Goal: Task Accomplishment & Management: Use online tool/utility

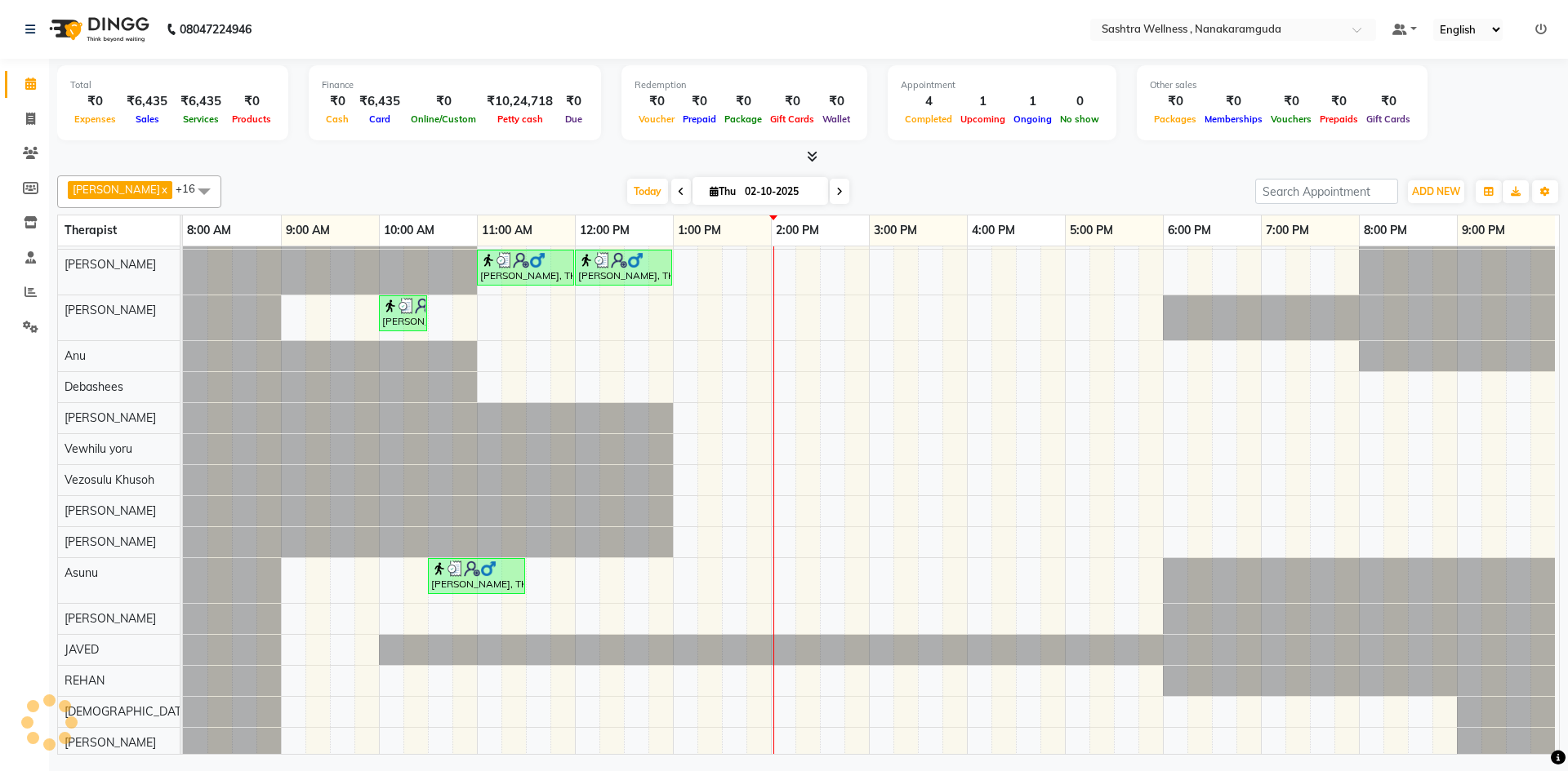
scroll to position [93, 0]
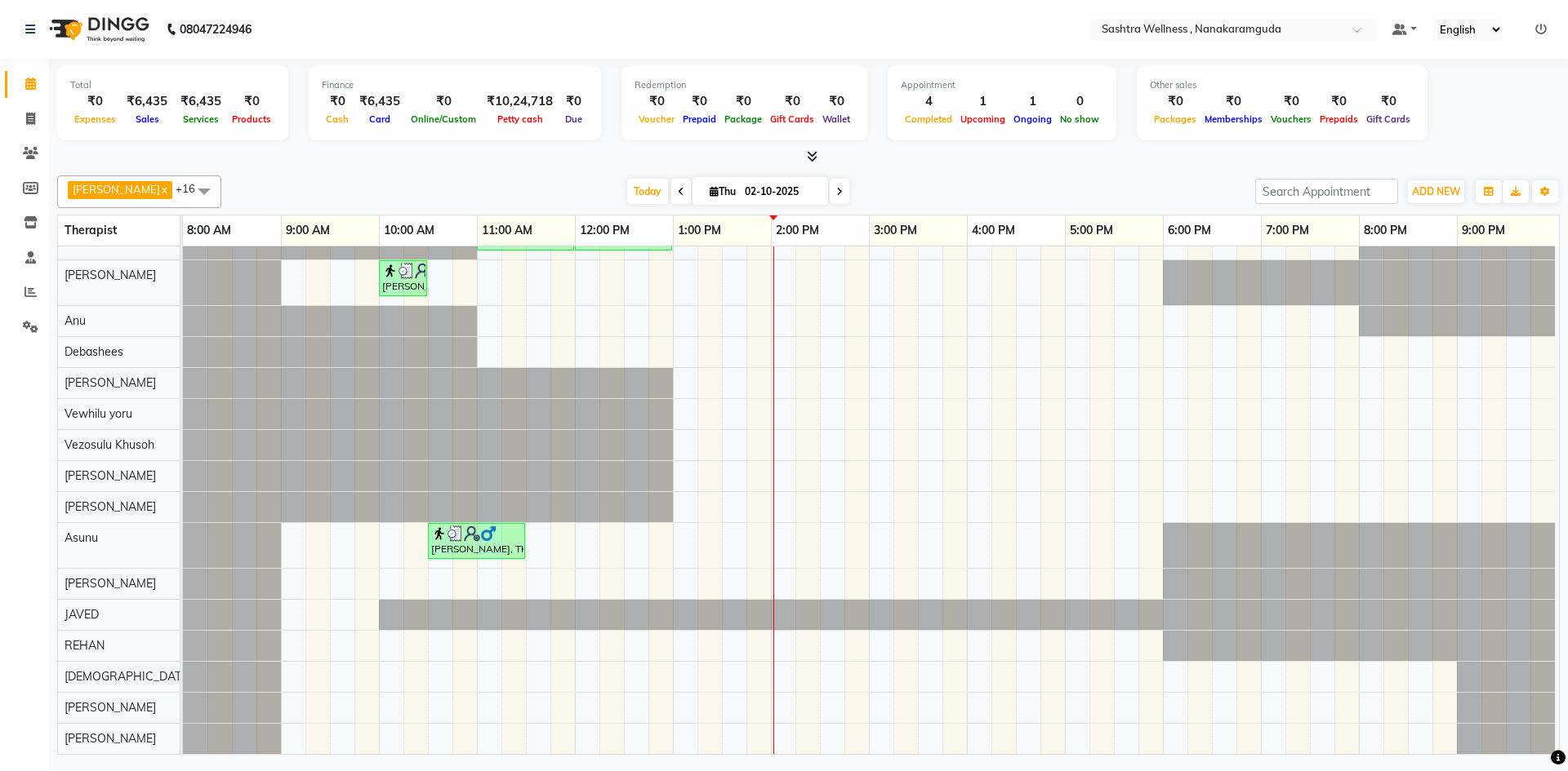
click at [188, 189] on span at bounding box center [204, 191] width 32 height 31
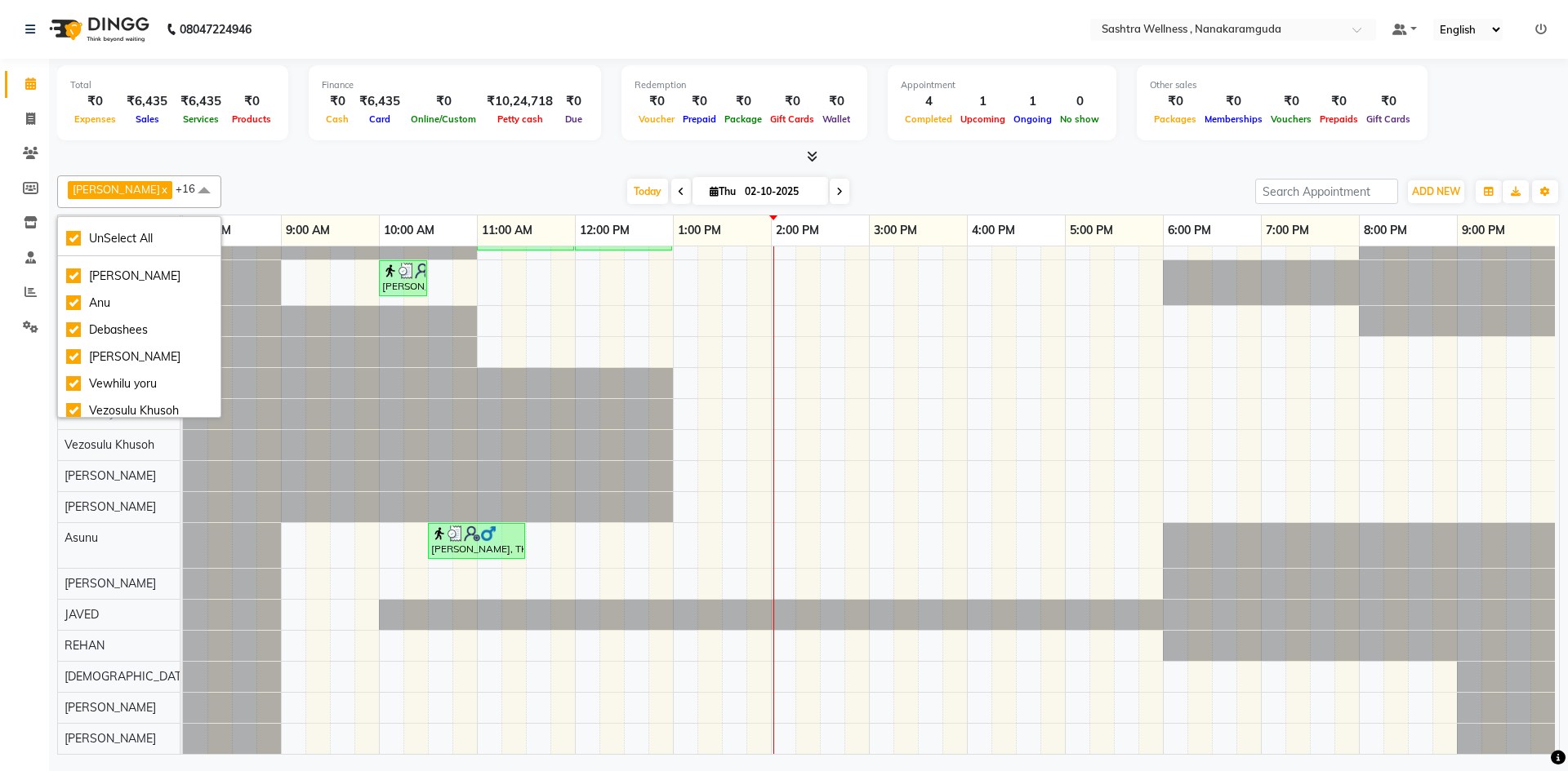
scroll to position [53, 0]
click at [75, 319] on div "Debashees" at bounding box center [139, 324] width 146 height 17
checkbox input "false"
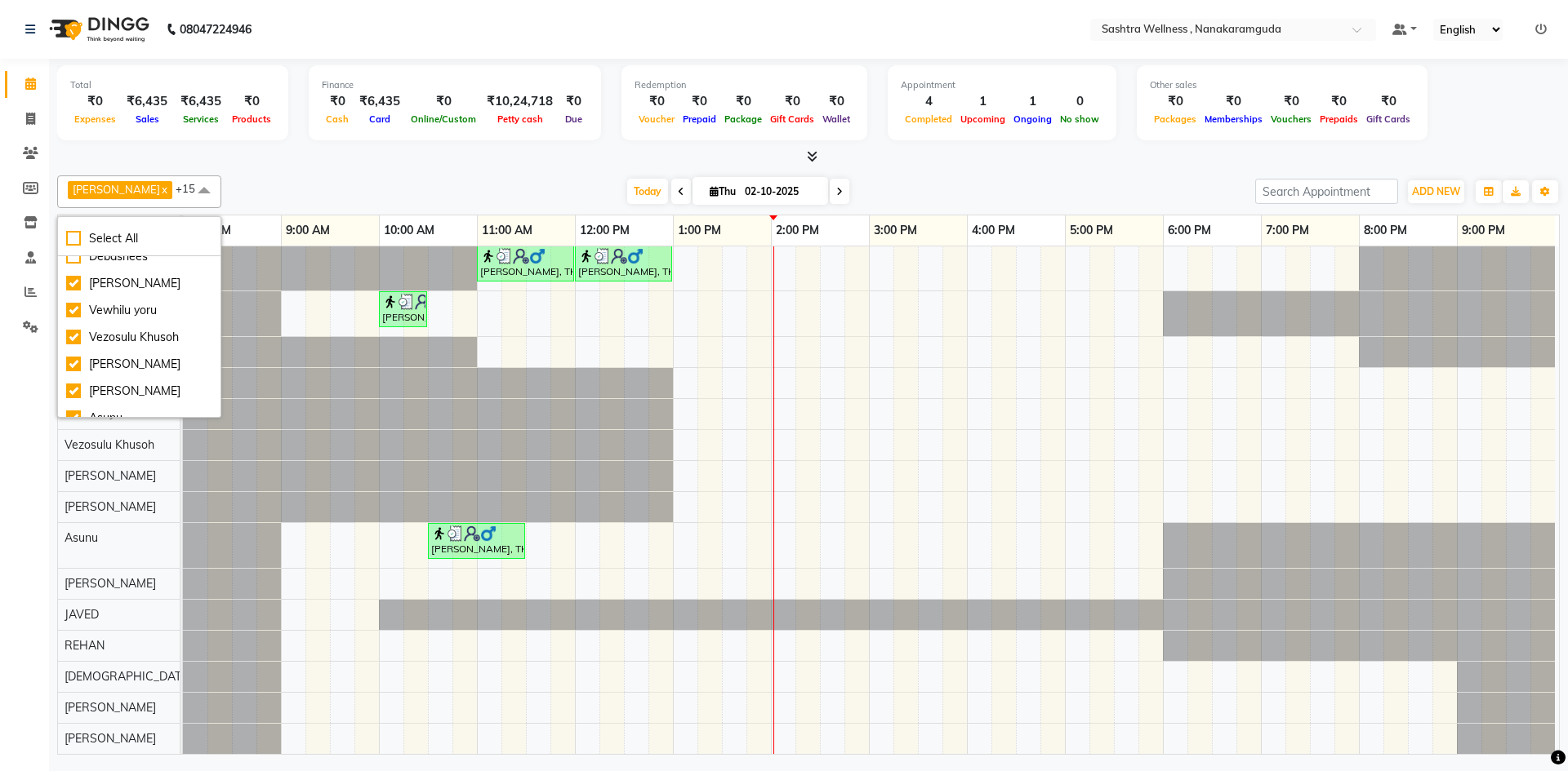
scroll to position [158, 0]
click at [73, 363] on div "[PERSON_NAME]" at bounding box center [139, 353] width 146 height 17
checkbox input "false"
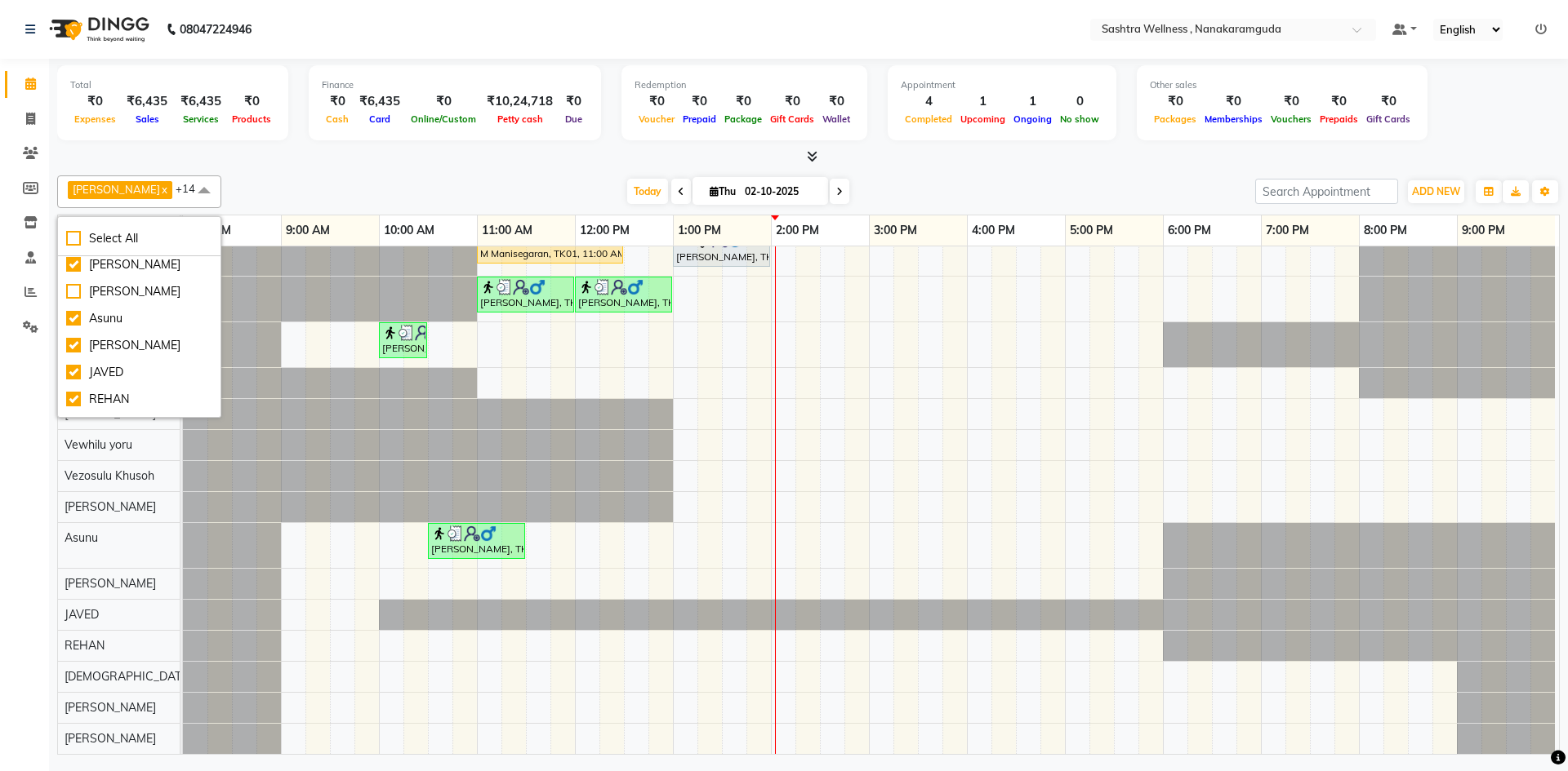
scroll to position [226, 0]
click at [64, 327] on li "Asunu" at bounding box center [139, 313] width 162 height 27
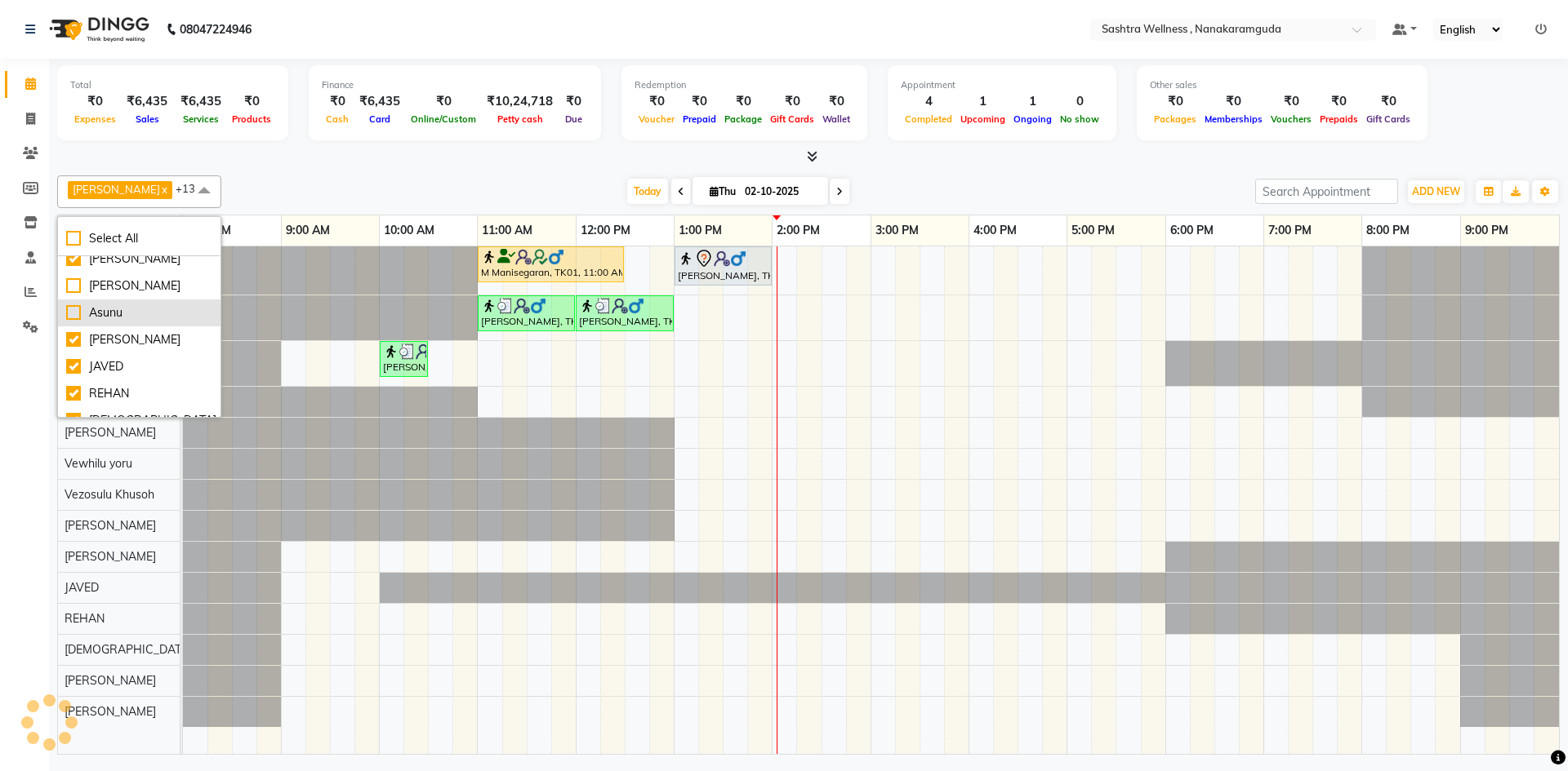
scroll to position [0, 0]
click at [72, 321] on div "Asunu" at bounding box center [139, 313] width 146 height 17
checkbox input "true"
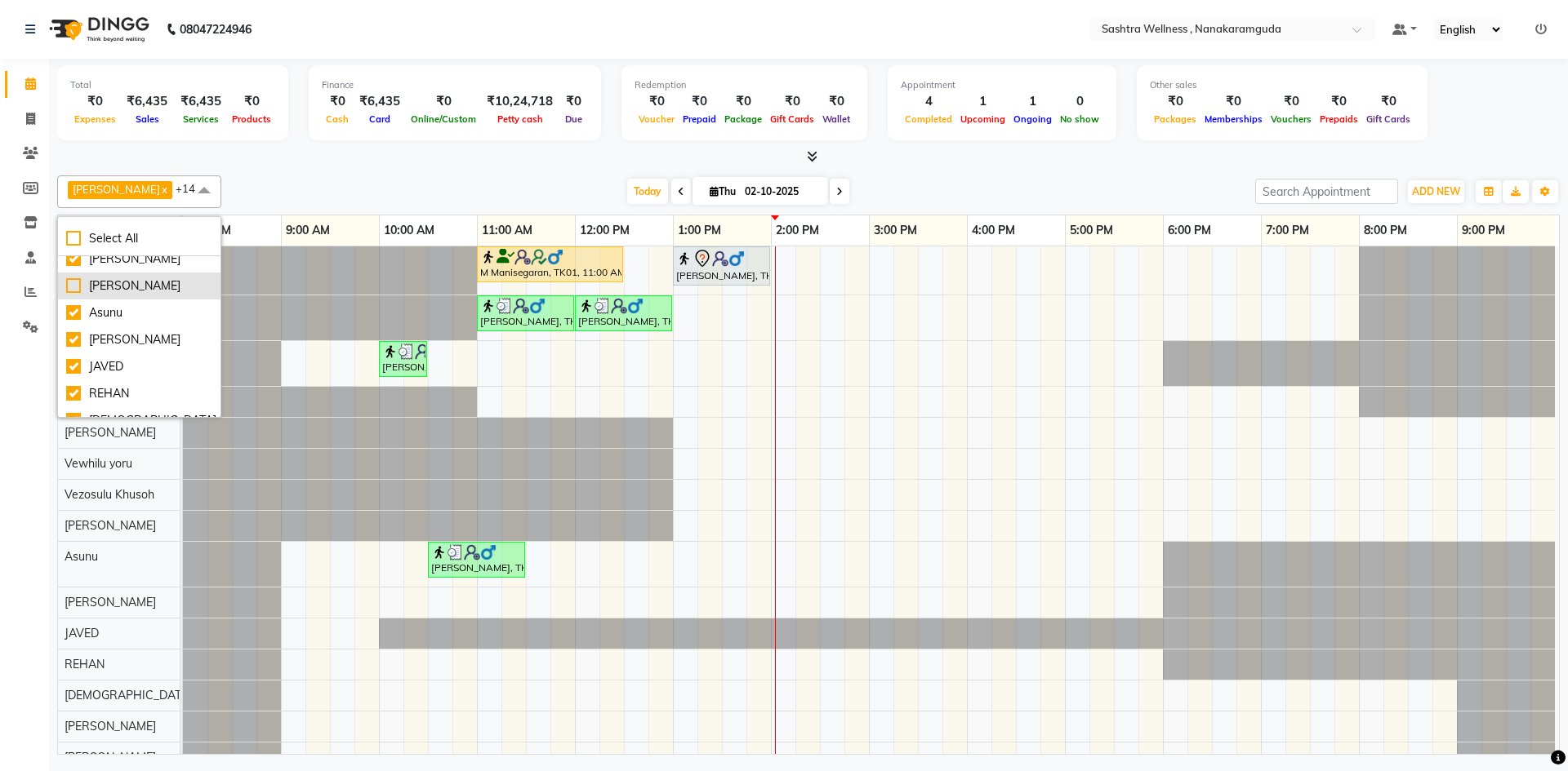
click at [73, 295] on div "[PERSON_NAME]" at bounding box center [139, 286] width 146 height 17
checkbox input "true"
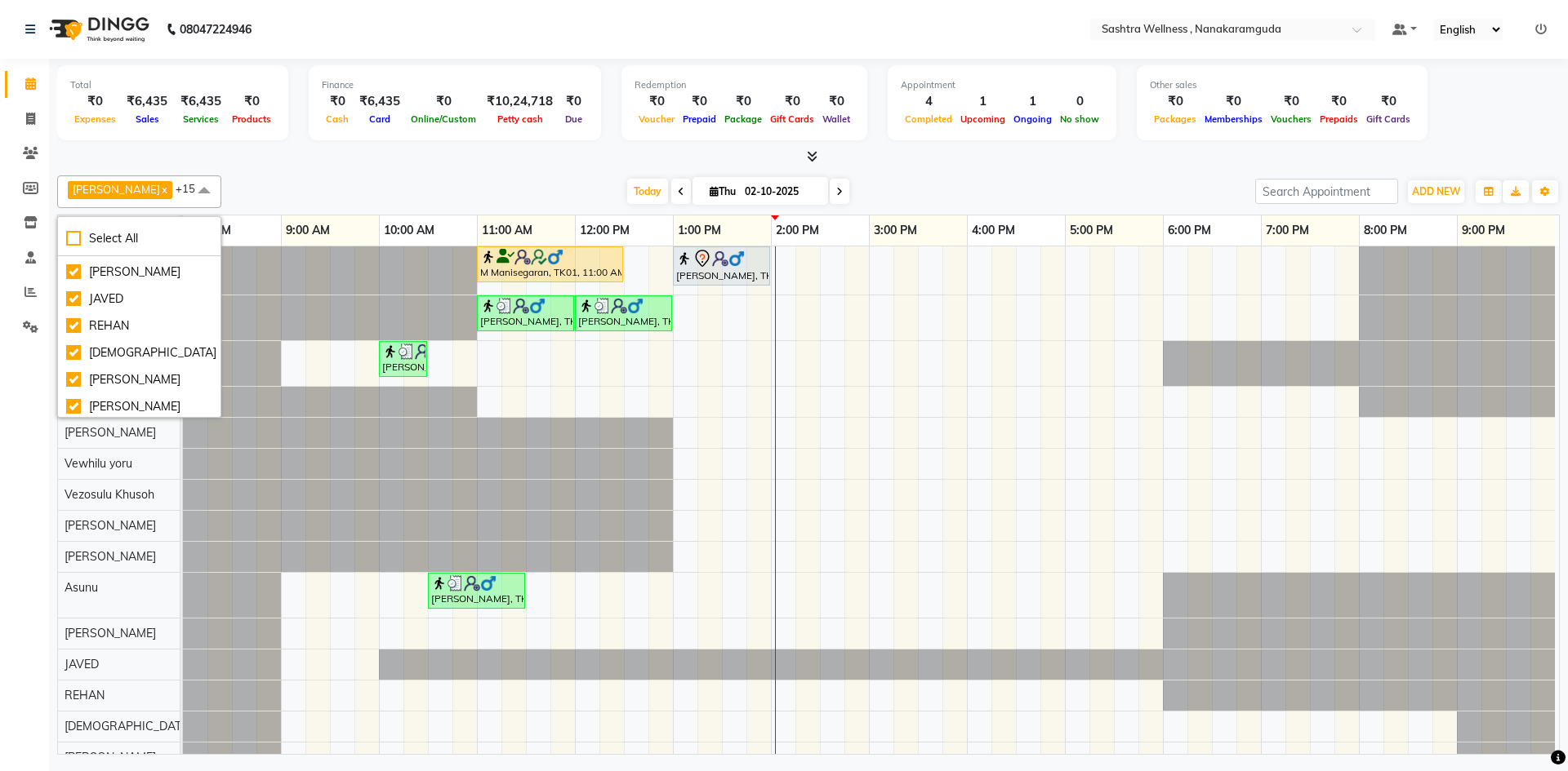
scroll to position [308, 0]
click at [80, 299] on div "JAVED" at bounding box center [139, 296] width 146 height 17
checkbox input "false"
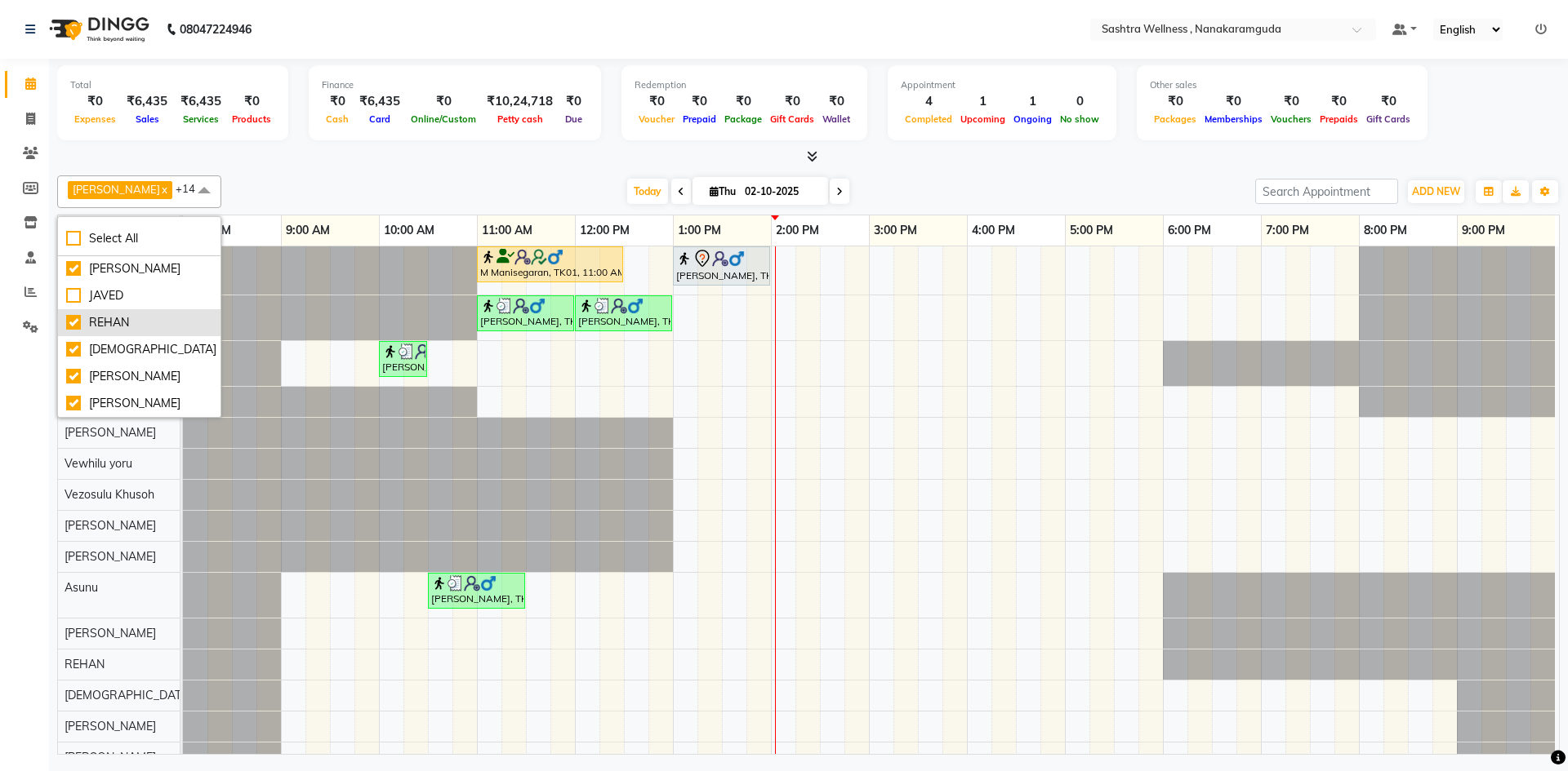
click at [73, 323] on div "REHAN" at bounding box center [139, 322] width 146 height 17
checkbox input "false"
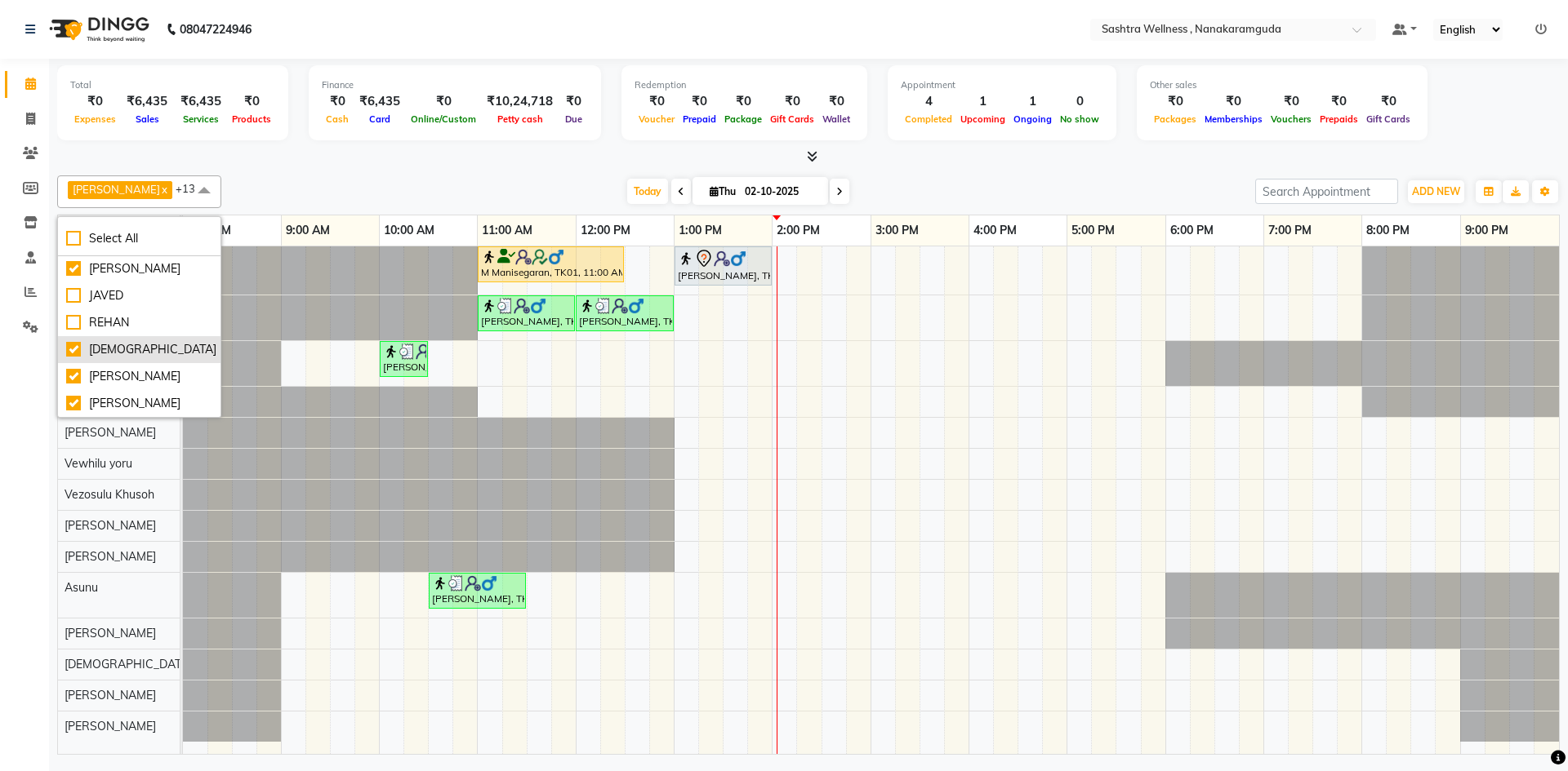
click at [73, 355] on div "[DEMOGRAPHIC_DATA]" at bounding box center [139, 349] width 146 height 17
checkbox input "false"
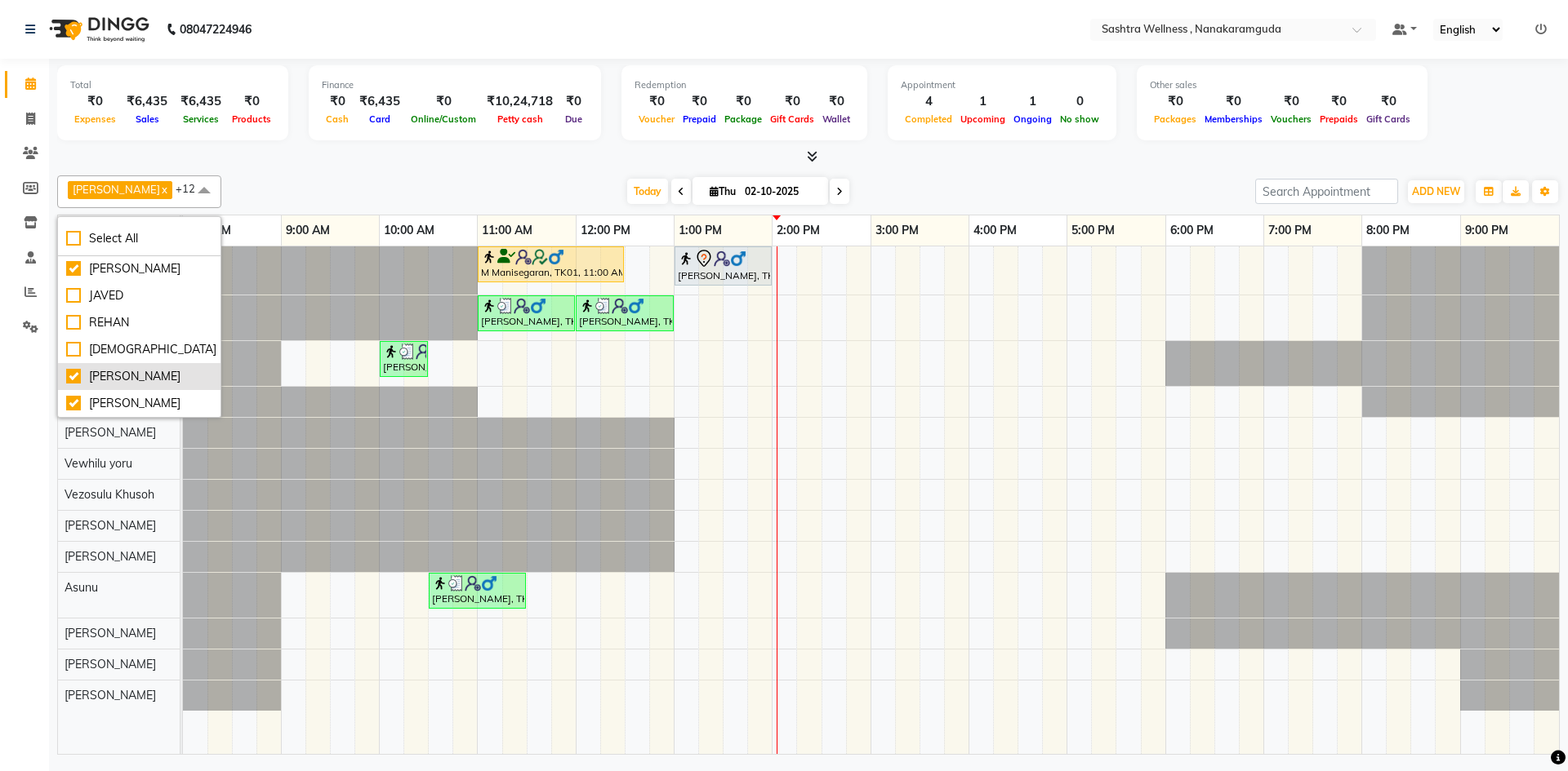
click at [79, 381] on div "[PERSON_NAME]" at bounding box center [139, 376] width 146 height 17
checkbox input "false"
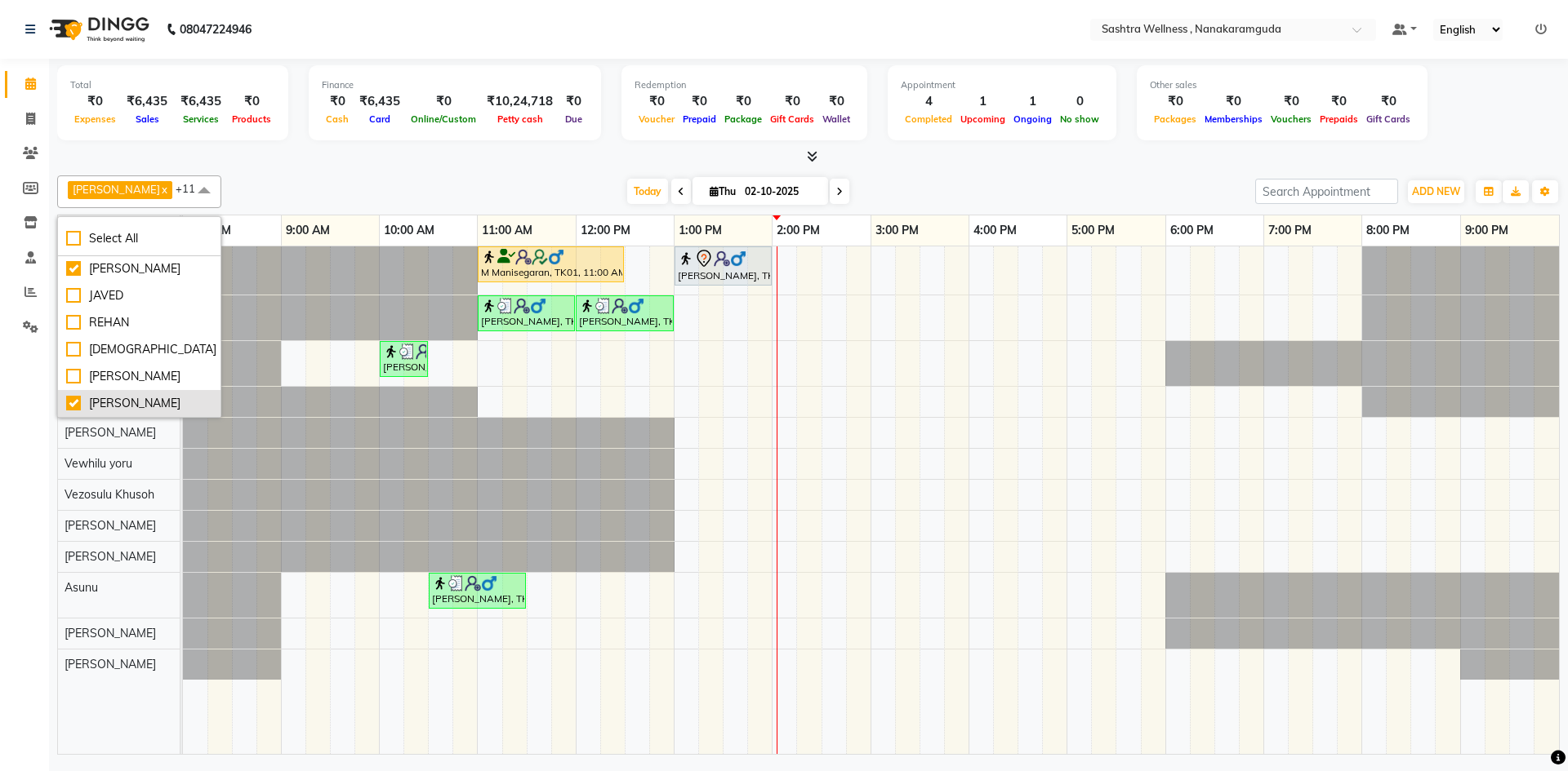
click at [78, 407] on div "[PERSON_NAME]" at bounding box center [139, 403] width 146 height 17
checkbox input "false"
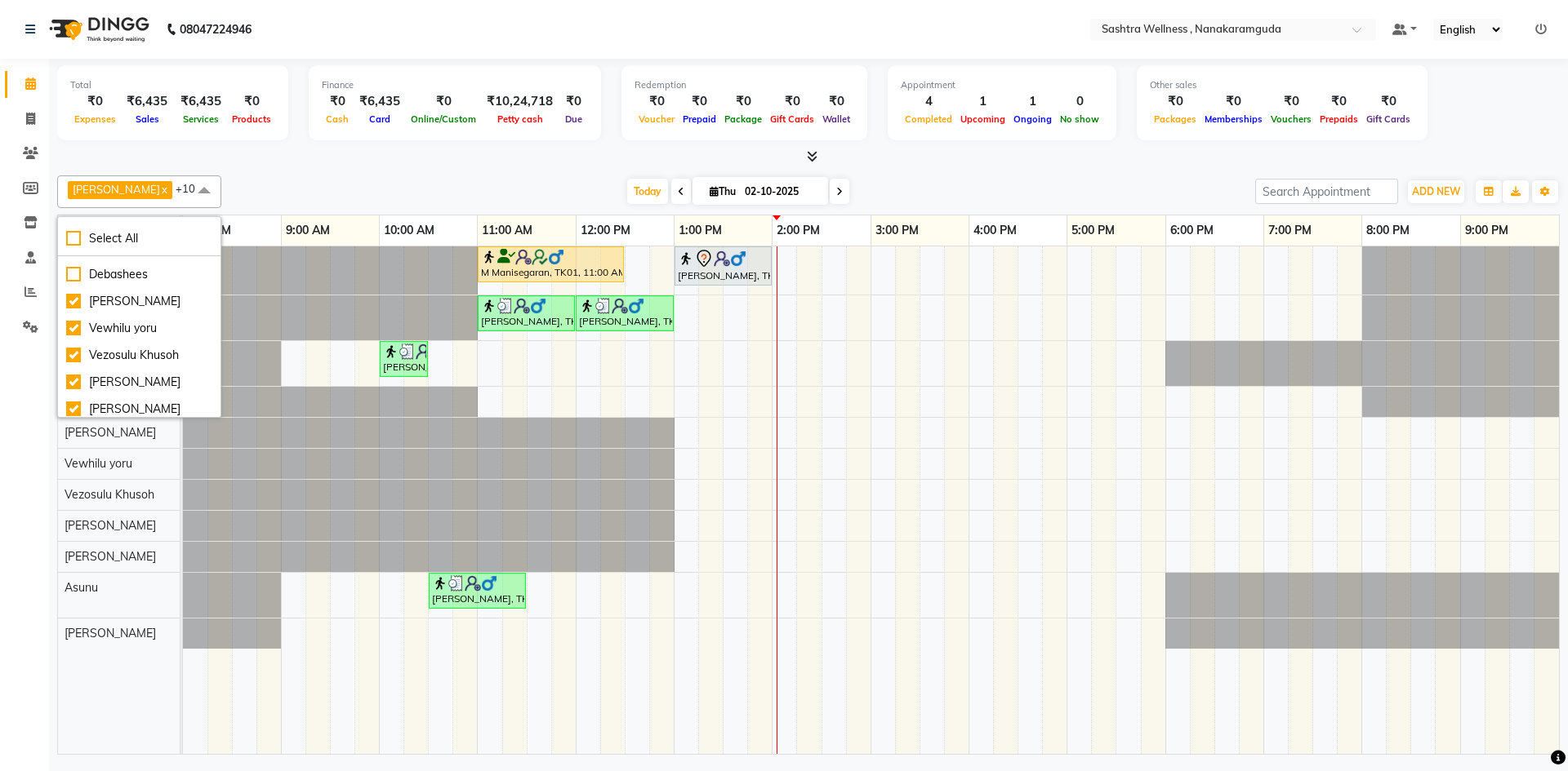
scroll to position [0, 0]
click at [242, 184] on div "Today Thu 02-10-2025" at bounding box center [738, 191] width 1018 height 24
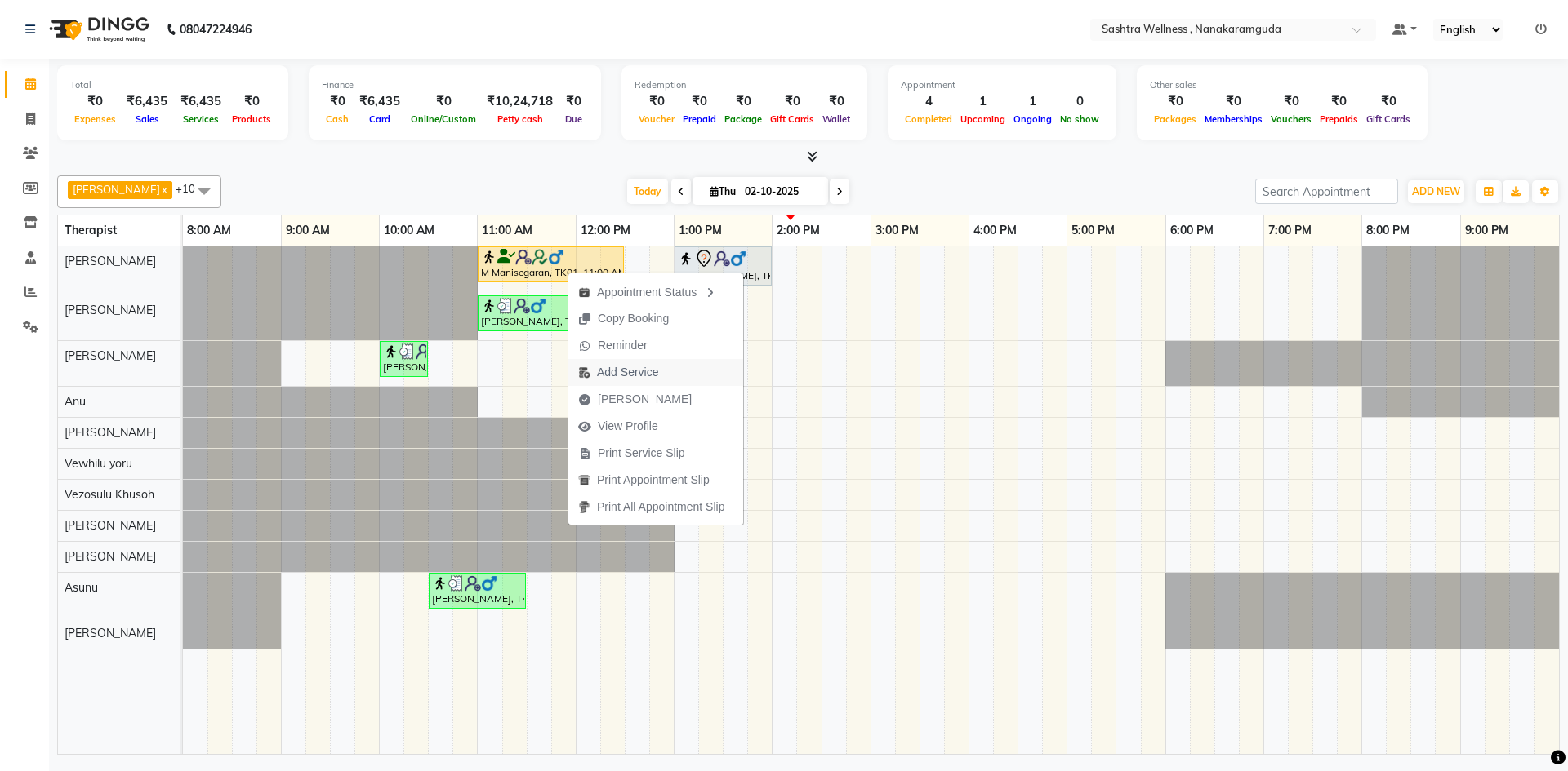
click at [672, 373] on button "Add Service" at bounding box center [655, 373] width 175 height 27
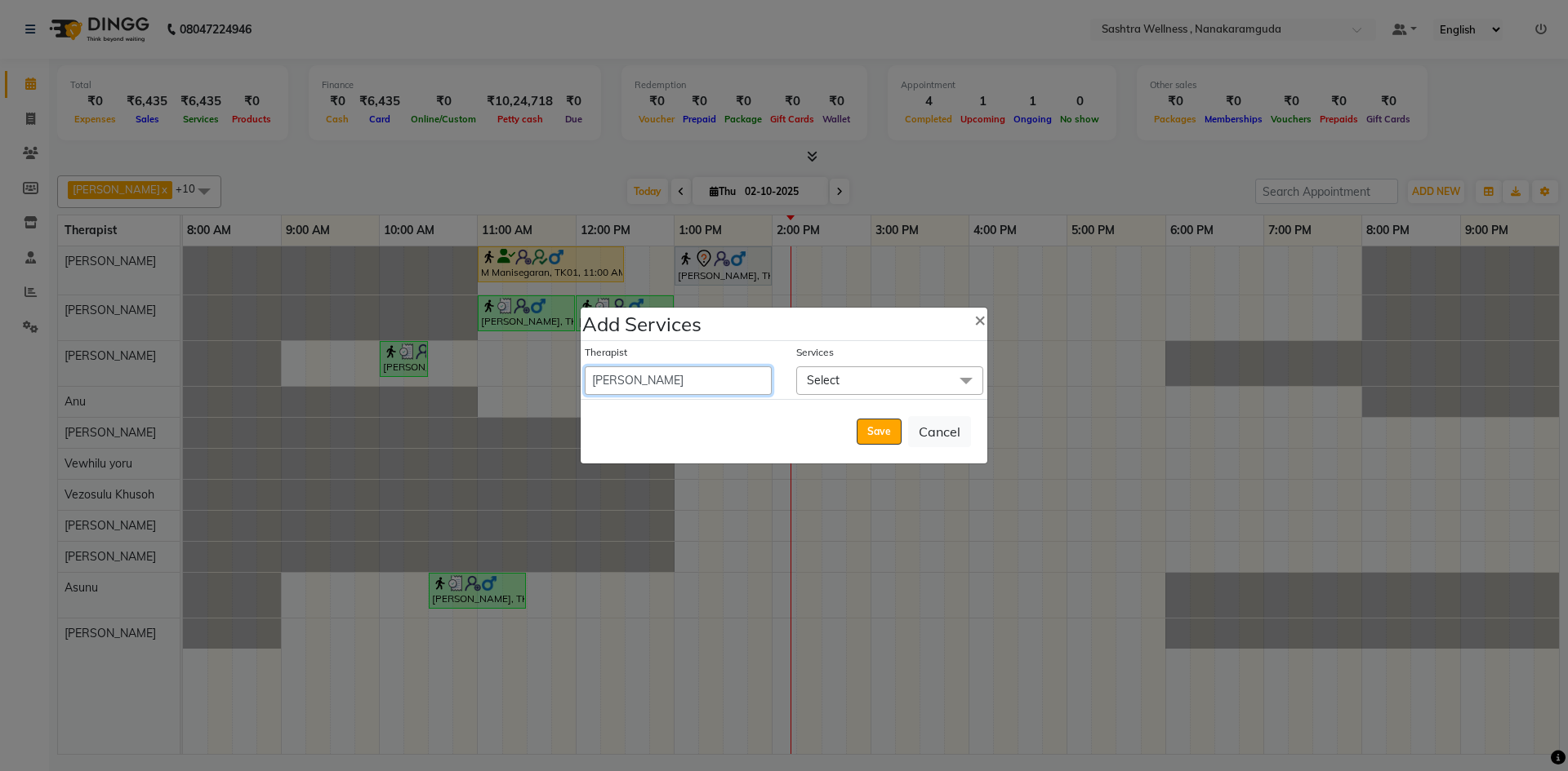
click at [702, 382] on select "[PERSON_NAME] [PERSON_NAME] [PERSON_NAME] [PERSON_NAME] [PERSON_NAME] [PERSON_N…" at bounding box center [678, 381] width 187 height 29
select select "93245"
click at [585, 366] on select "[PERSON_NAME] [PERSON_NAME] [PERSON_NAME] [PERSON_NAME] [PERSON_NAME] [PERSON_N…" at bounding box center [678, 381] width 187 height 29
select select "750"
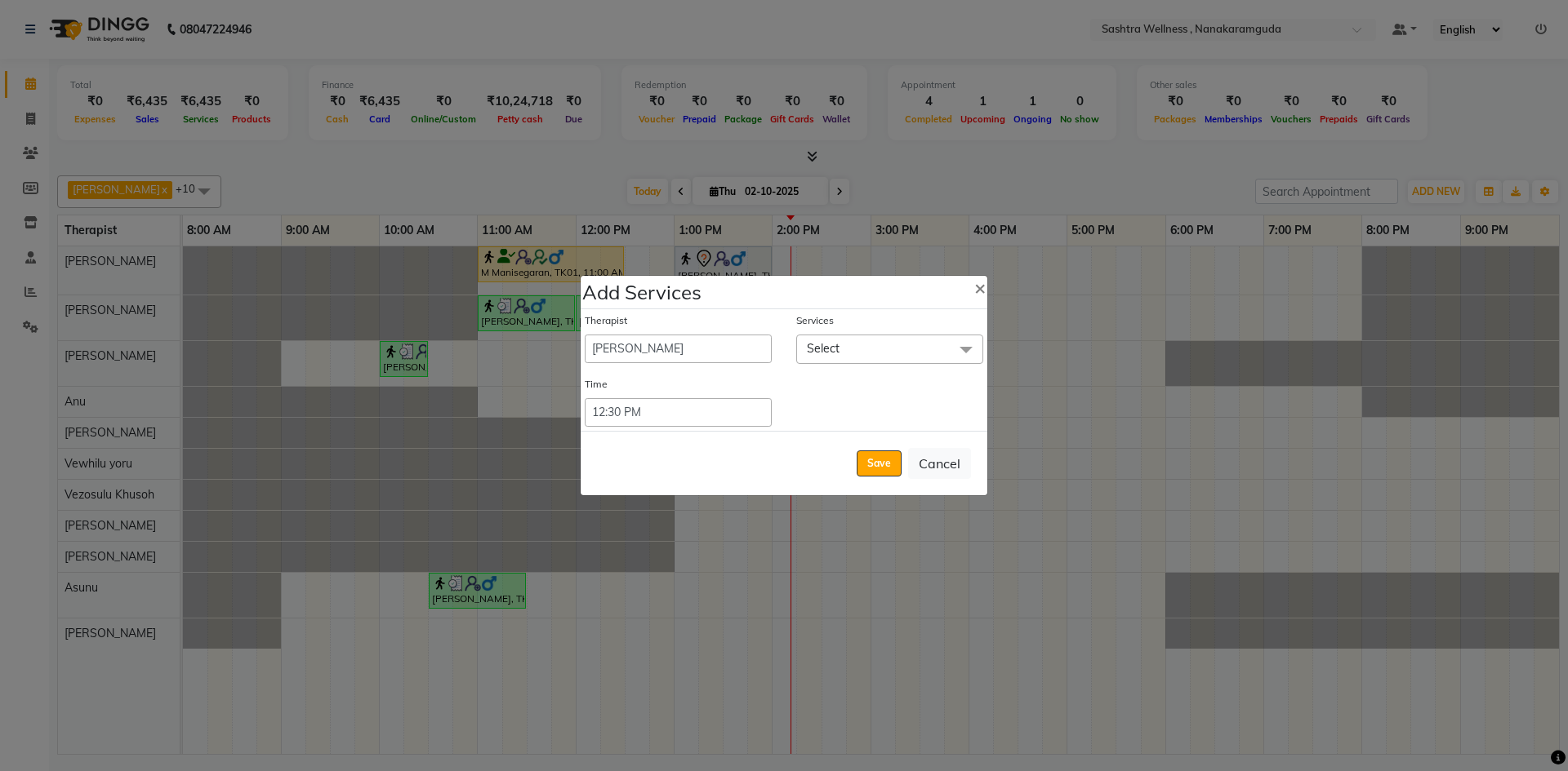
click at [876, 338] on span "Select" at bounding box center [890, 349] width 187 height 29
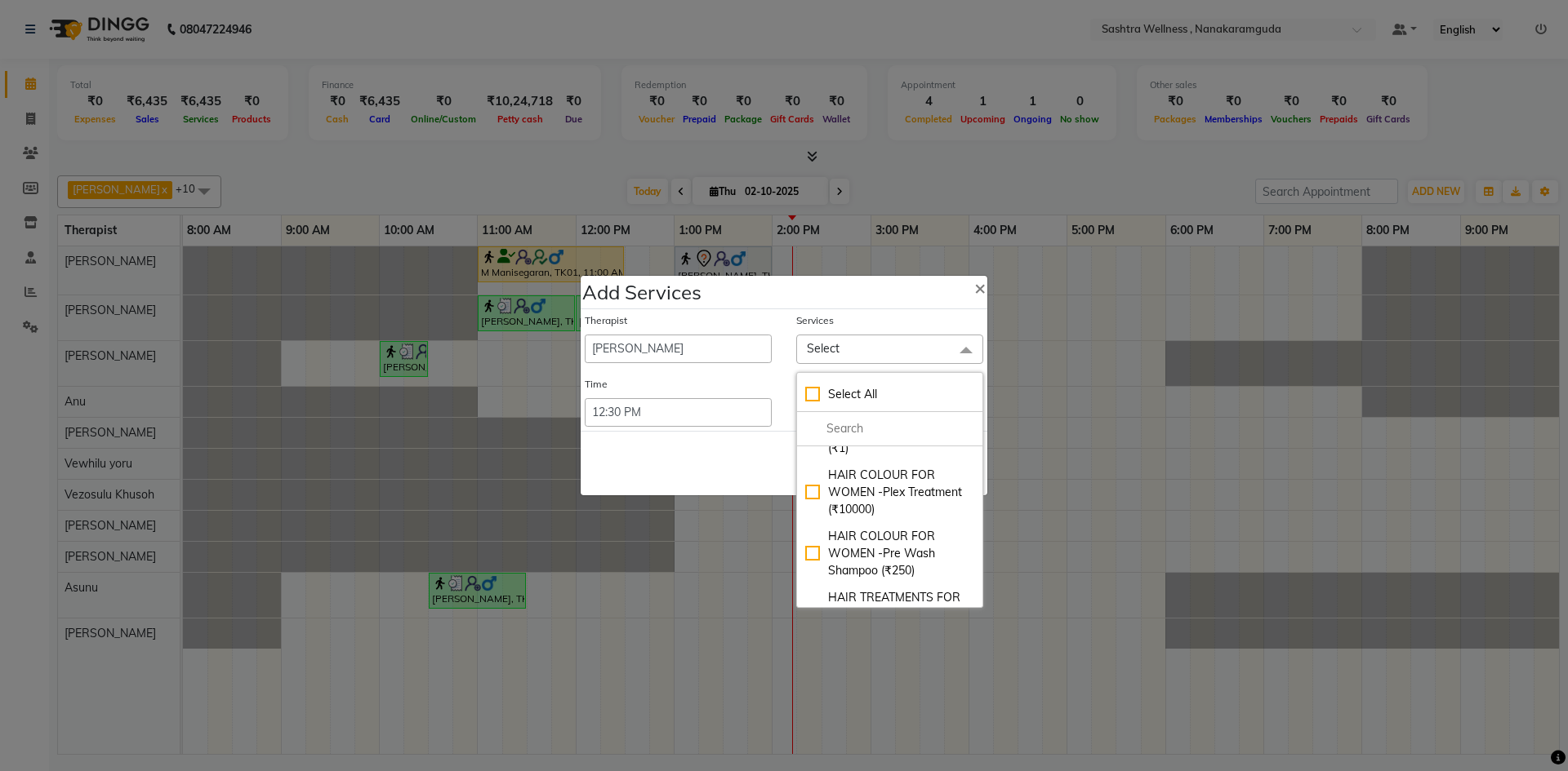
scroll to position [2475, 0]
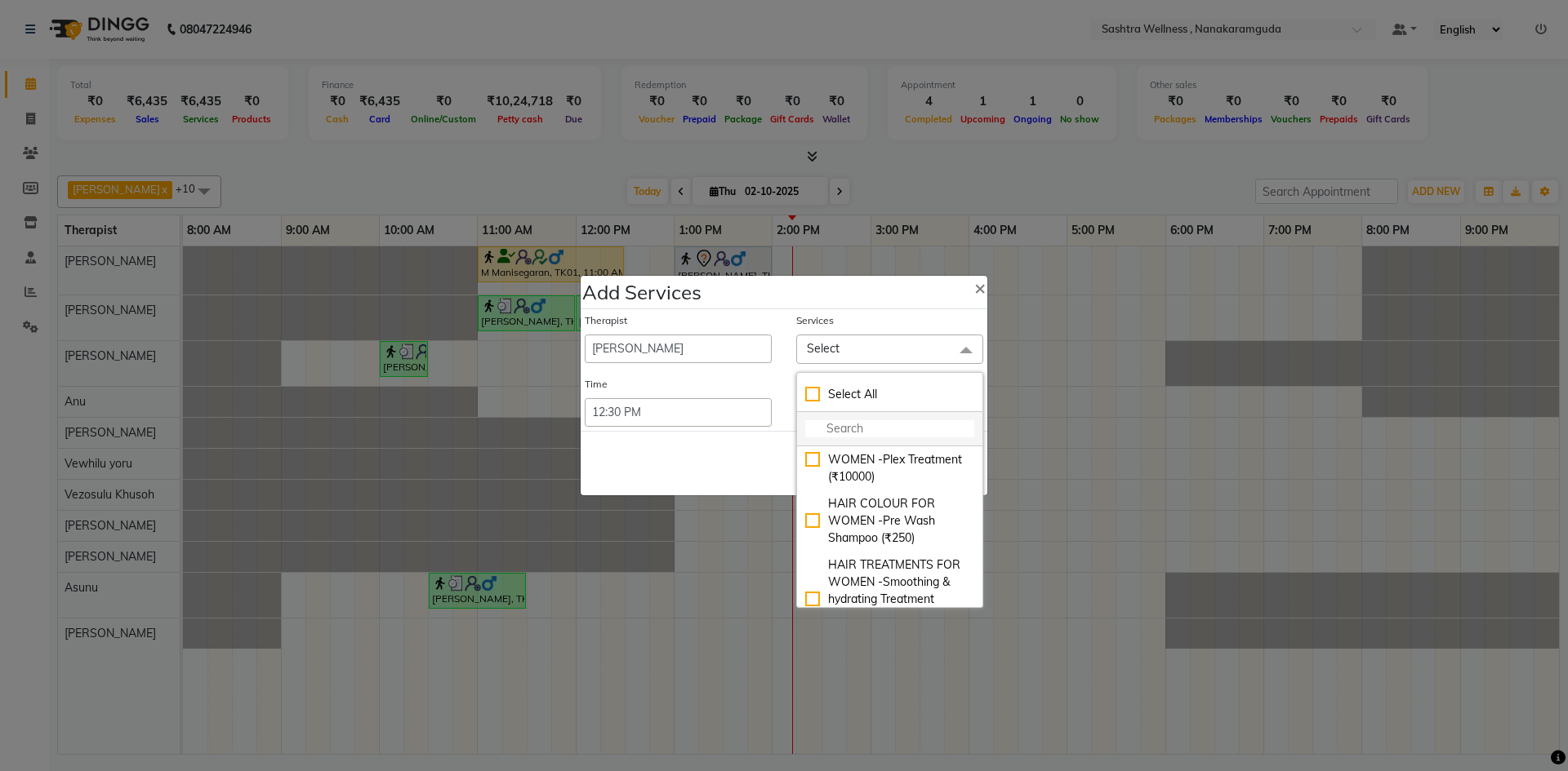
click at [870, 430] on input "multiselect-search" at bounding box center [890, 428] width 169 height 17
type input "men"
